Goal: Find specific page/section: Find specific page/section

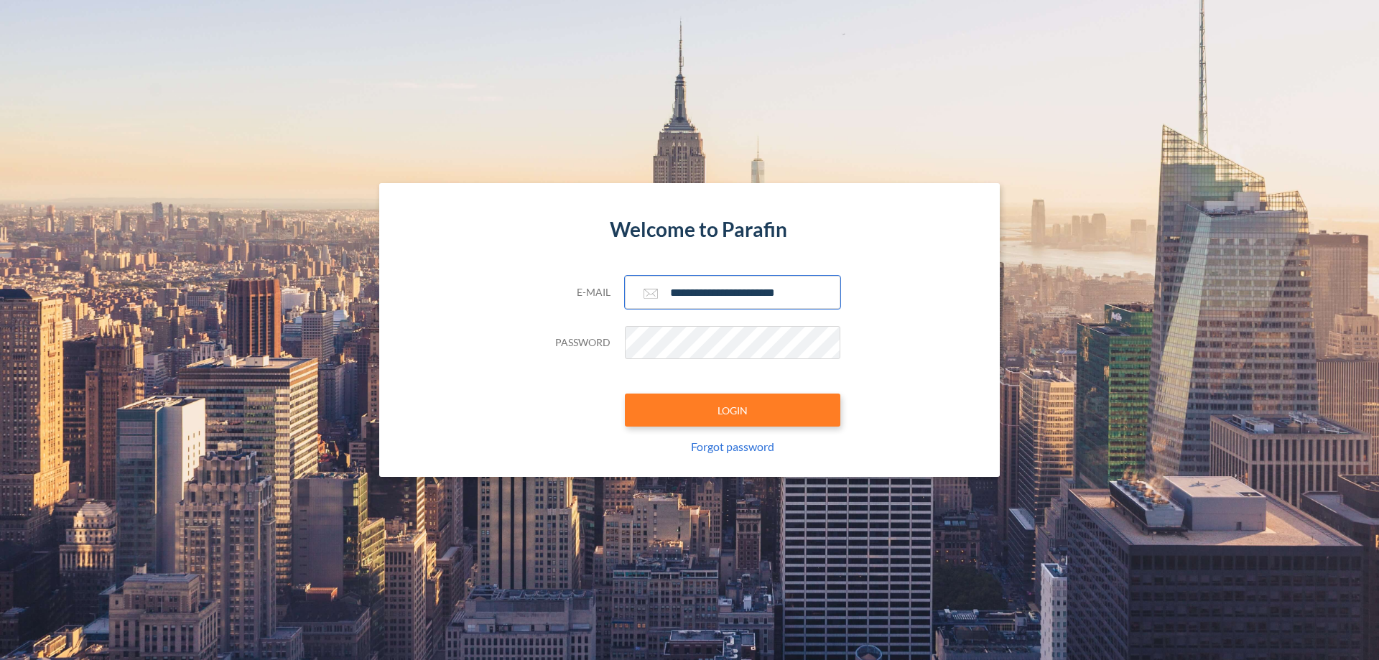
type input "**********"
click at [733, 410] on button "LOGIN" at bounding box center [732, 410] width 215 height 33
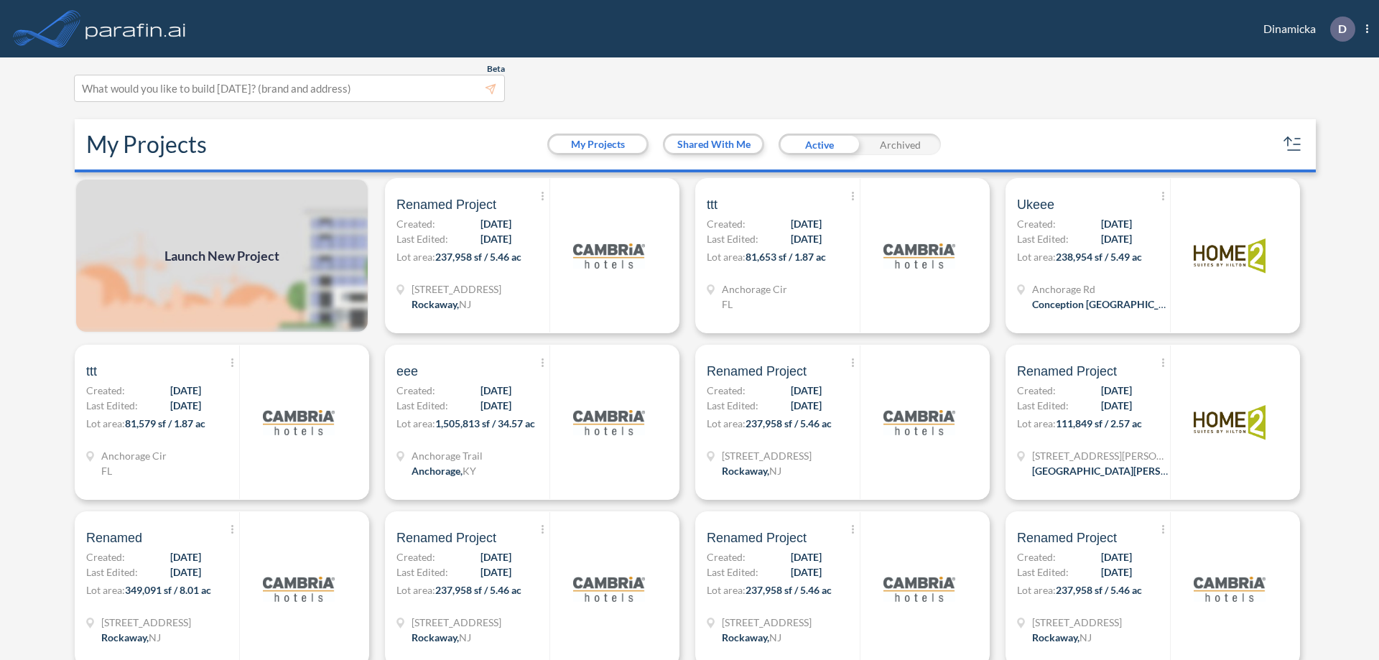
scroll to position [4, 0]
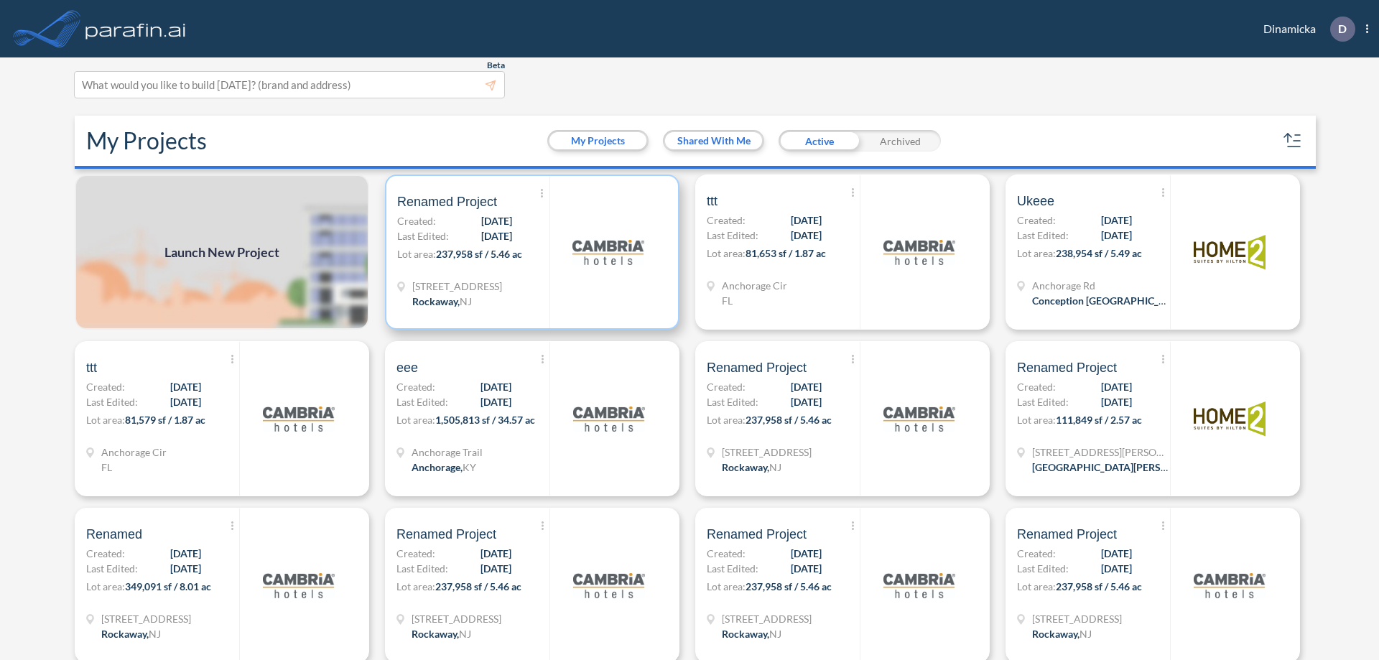
click at [529, 252] on p "Lot area: 237,958 sf / 5.46 ac" at bounding box center [473, 256] width 152 height 21
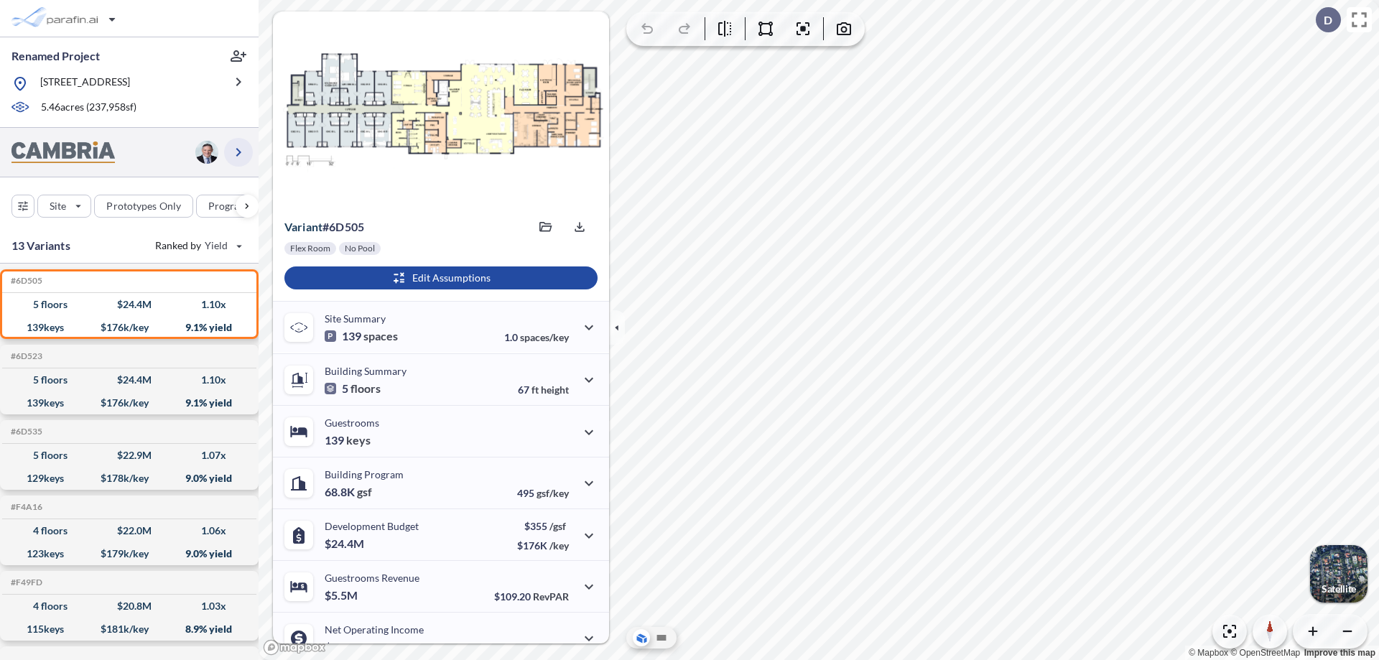
click at [238, 161] on icon "button" at bounding box center [238, 152] width 17 height 17
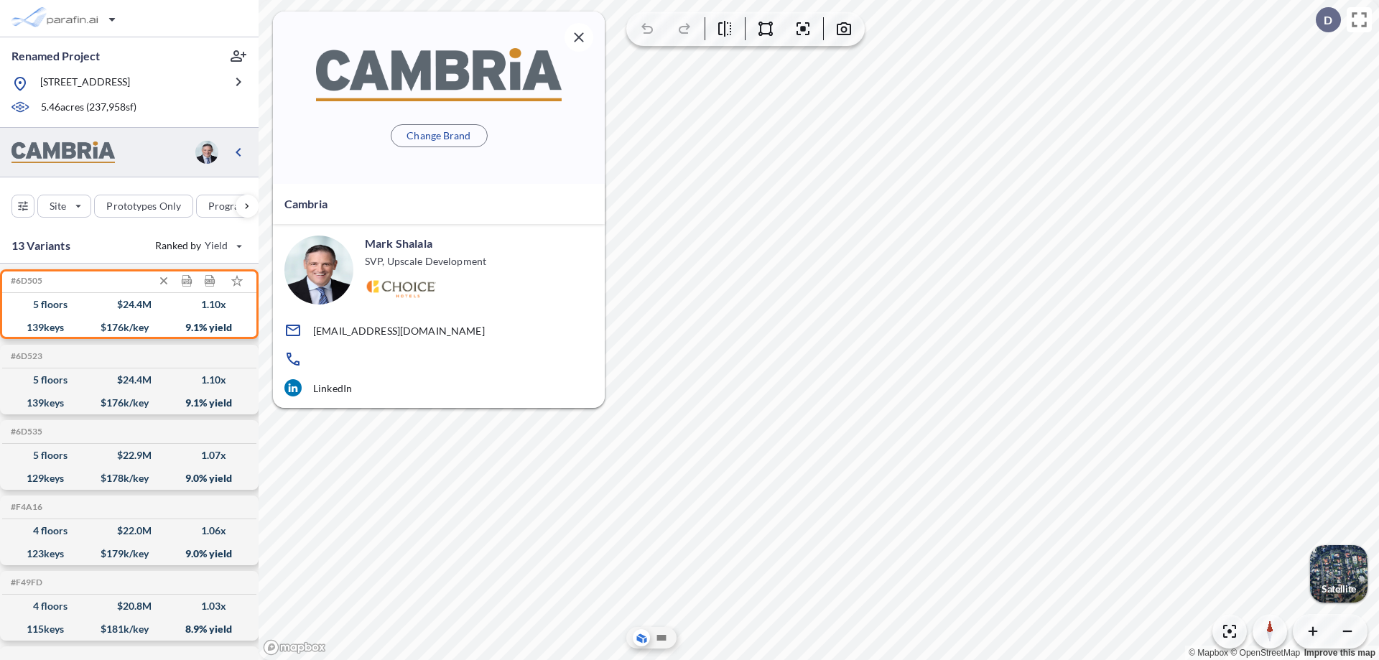
scroll to position [6, 0]
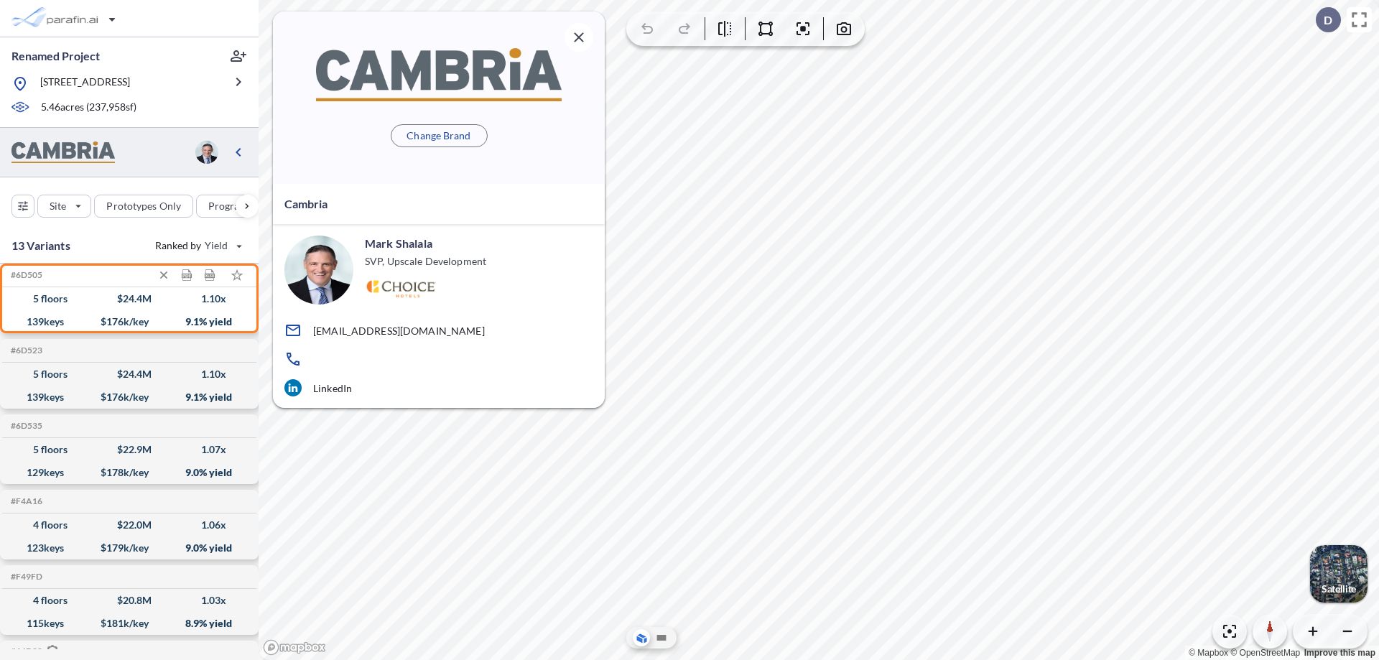
click at [129, 299] on div "$ 24.4 M" at bounding box center [134, 299] width 34 height 0
